Goal: Use online tool/utility: Utilize a website feature to perform a specific function

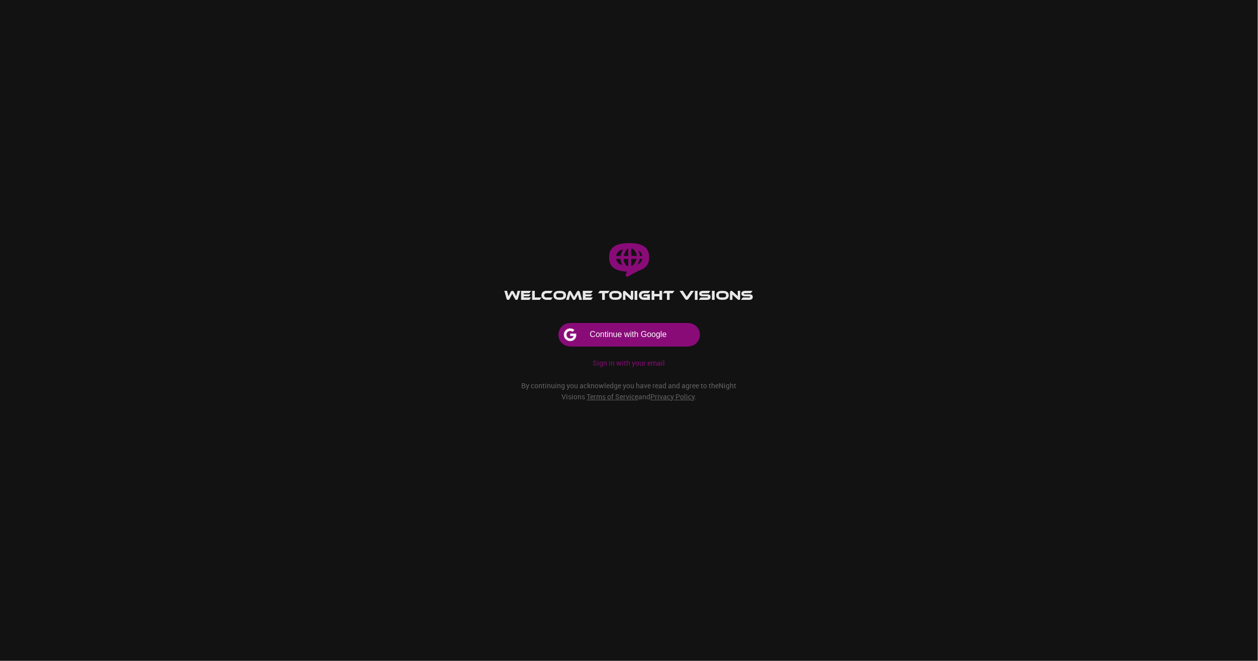
click at [646, 340] on button "Continue with Google" at bounding box center [629, 334] width 141 height 23
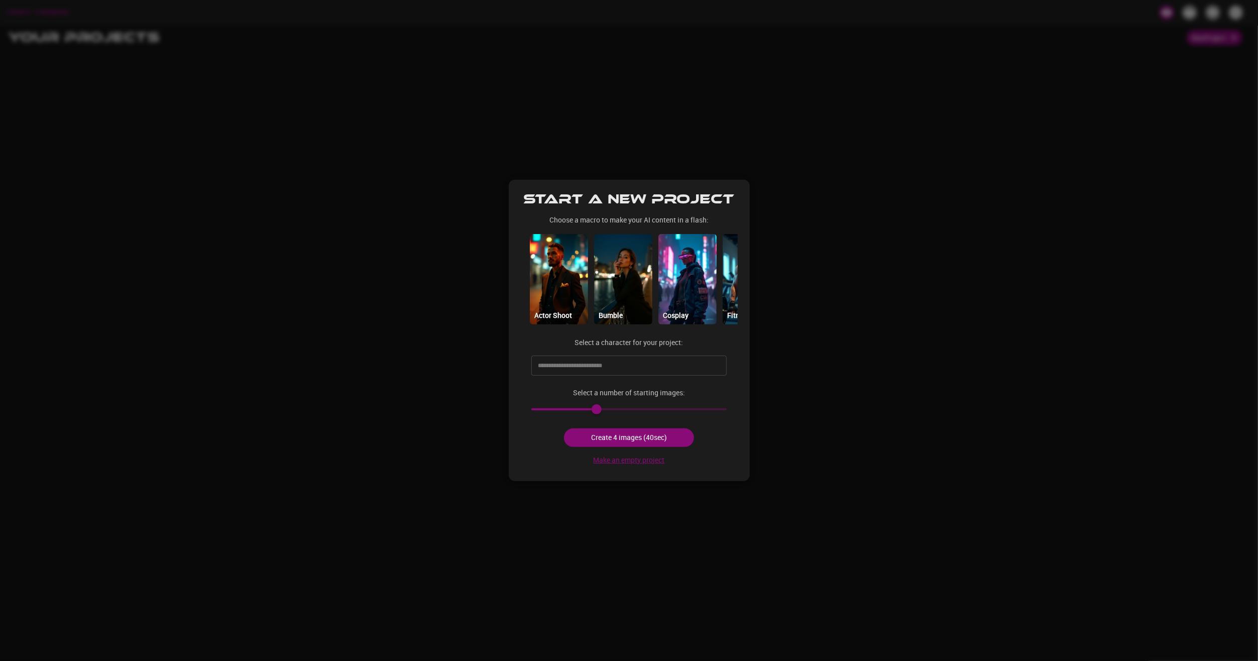
click at [640, 463] on button "Make an empty project" at bounding box center [629, 460] width 79 height 19
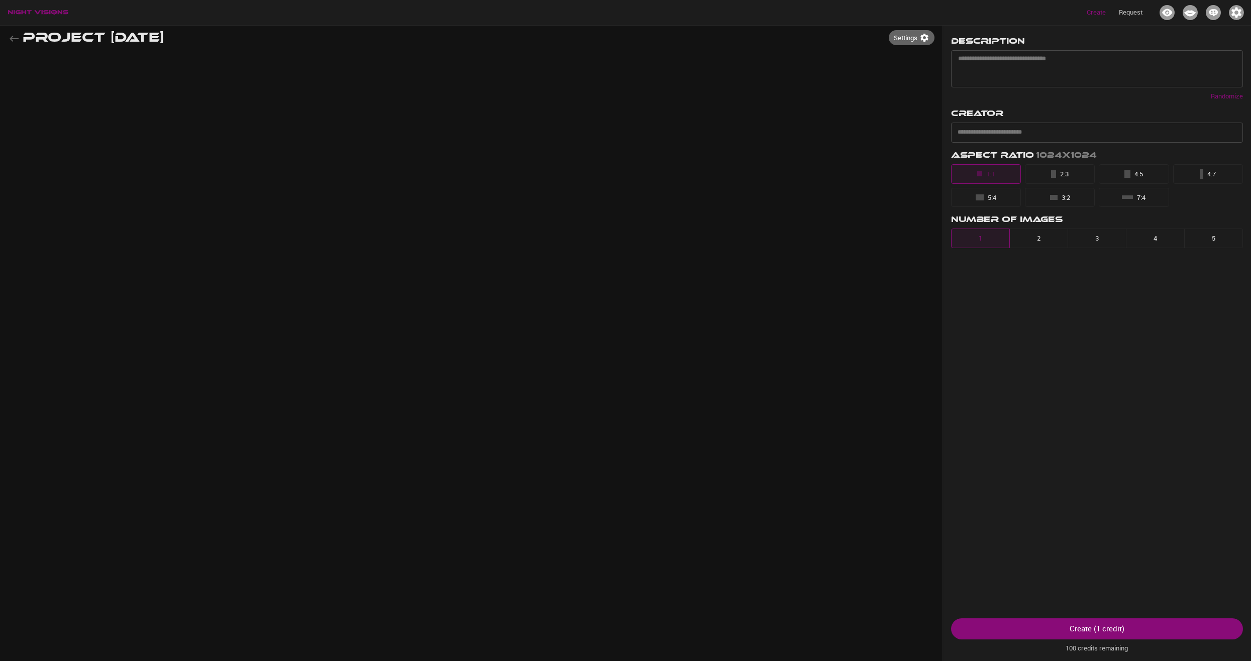
click at [837, 251] on div "Project [DATE] Settings Description * ​ Randomize Creator ​ Aspect Ratio 1024x1…" at bounding box center [625, 355] width 1235 height 661
click at [31, 10] on img "button" at bounding box center [38, 12] width 60 height 5
